Goal: Information Seeking & Learning: Check status

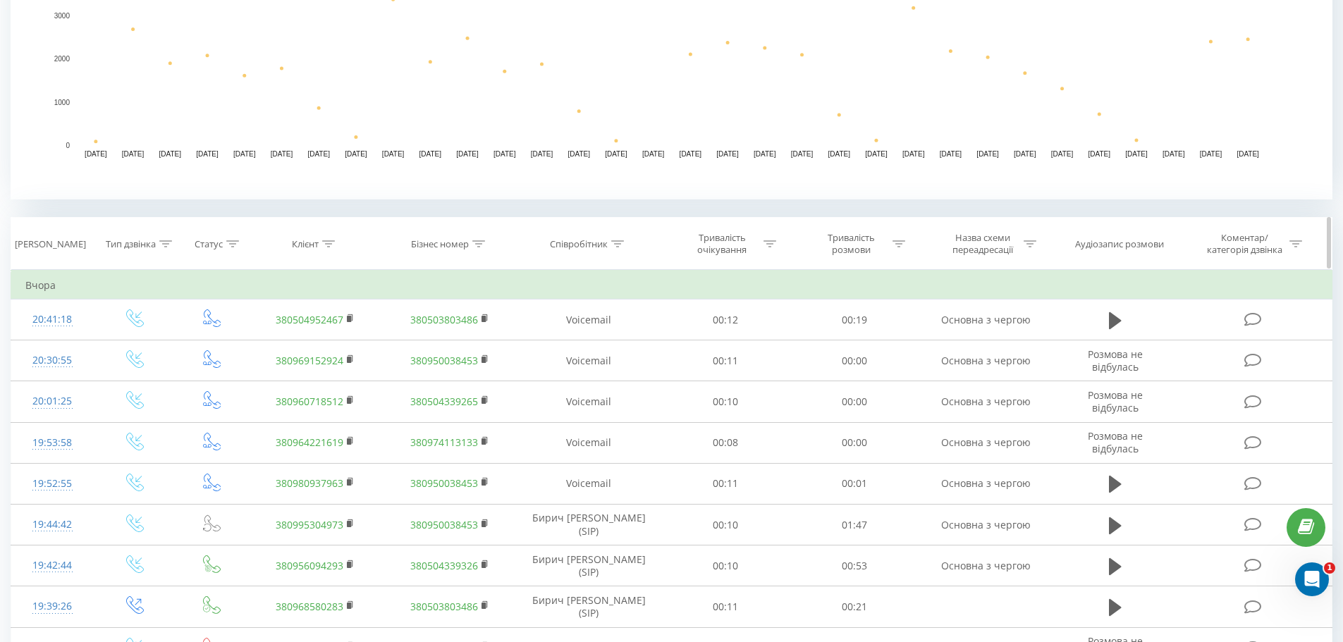
scroll to position [423, 0]
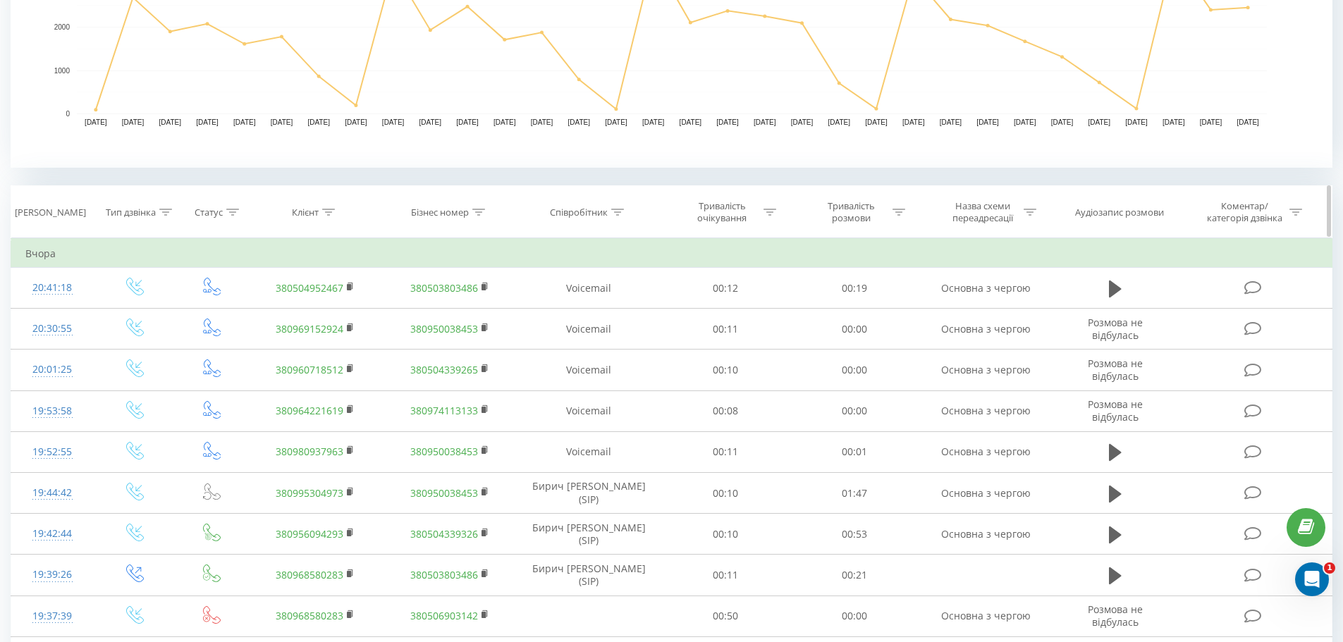
click at [324, 209] on icon at bounding box center [328, 212] width 13 height 7
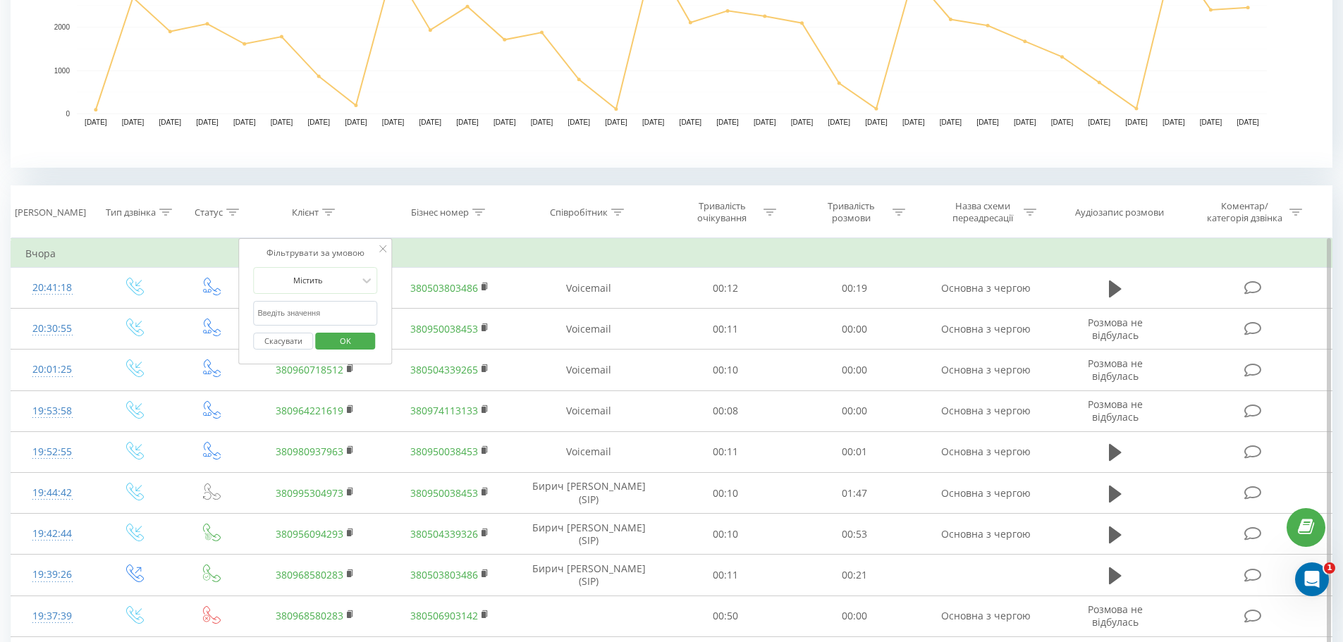
click at [307, 309] on input "text" at bounding box center [316, 313] width 124 height 25
paste input "380664586651"
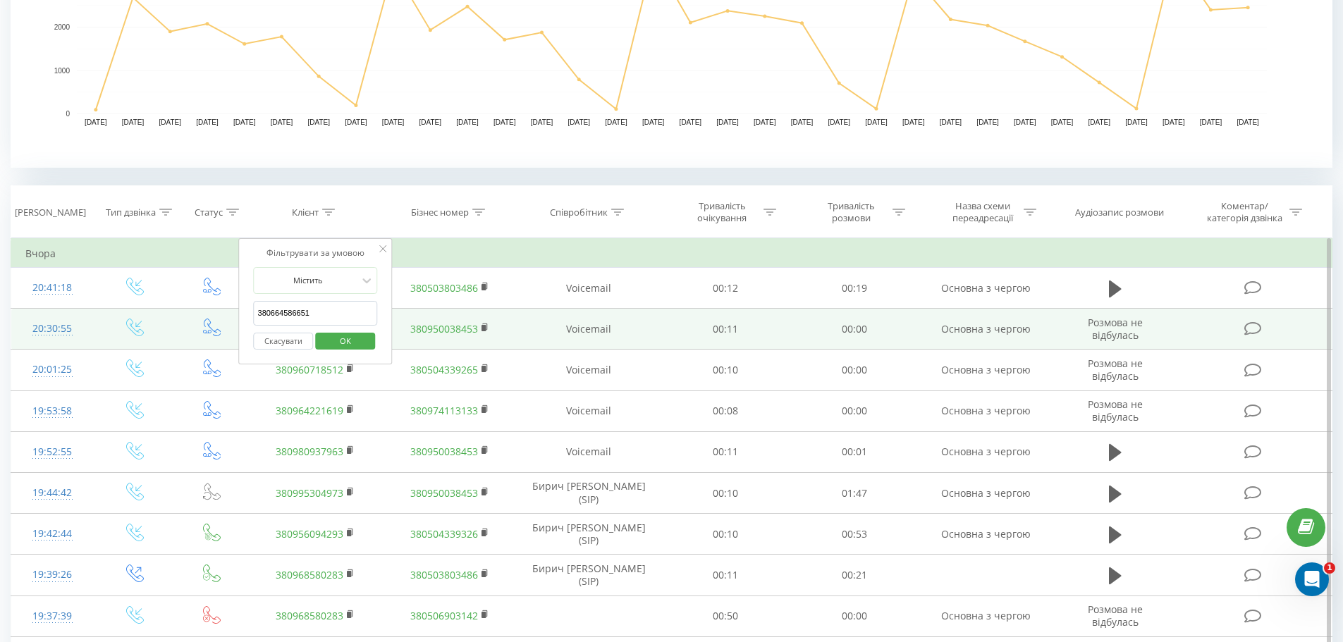
type input "380664586651"
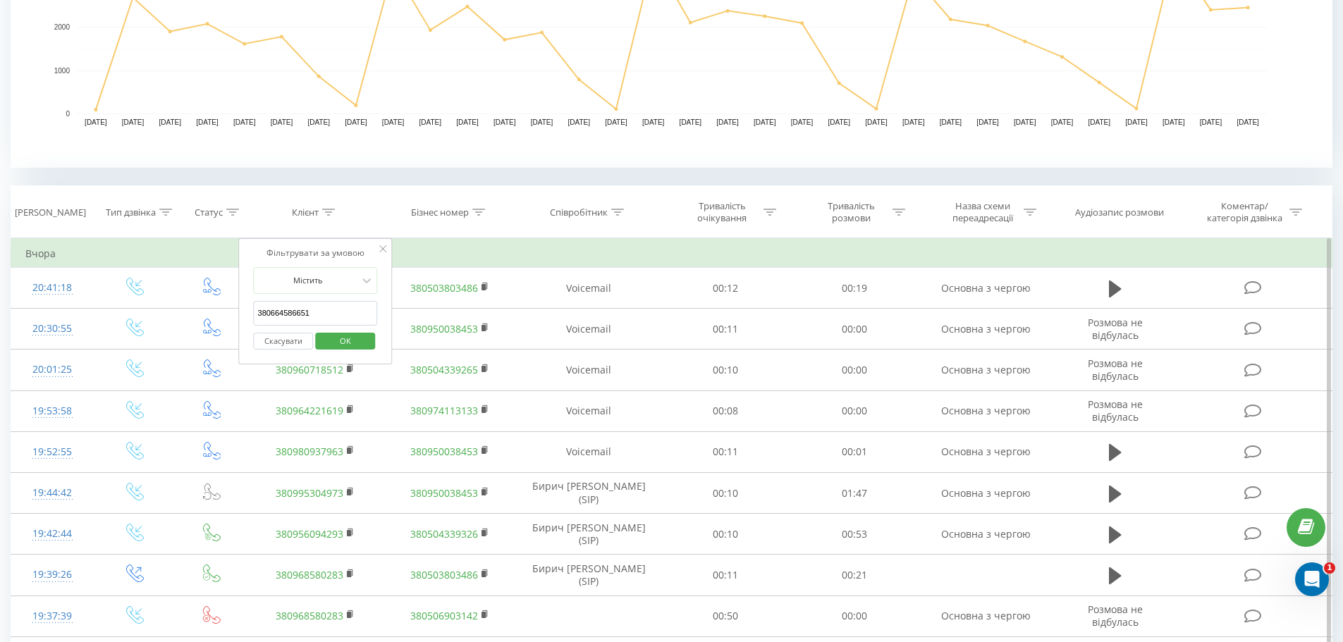
click at [365, 340] on button "OK" at bounding box center [345, 342] width 60 height 18
